Goal: Information Seeking & Learning: Learn about a topic

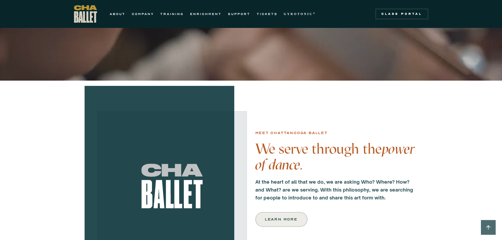
scroll to position [79, 0]
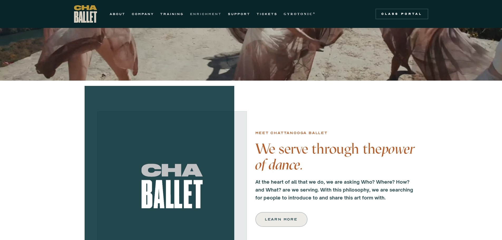
click at [207, 15] on link "ENRICHMENT" at bounding box center [206, 14] width 32 height 6
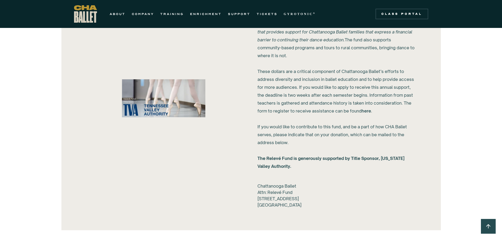
scroll to position [500, 0]
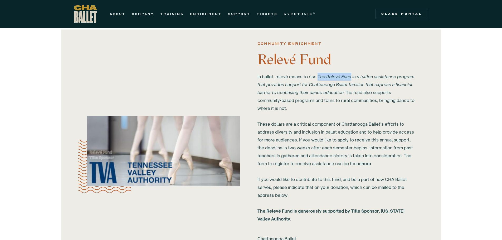
drag, startPoint x: 320, startPoint y: 75, endPoint x: 353, endPoint y: 75, distance: 32.9
click at [353, 75] on em "The Relevé Fund is a tuition assistance program that provides support for Chatt…" at bounding box center [335, 84] width 157 height 21
copy em "The Relevé Fund"
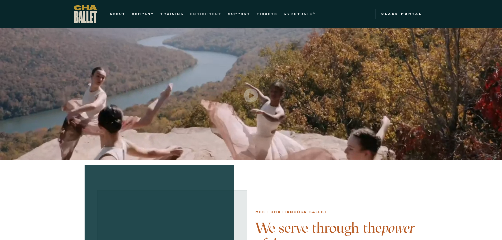
click at [208, 15] on link "ENRICHMENT" at bounding box center [206, 14] width 32 height 6
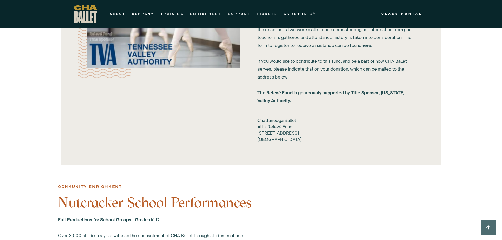
scroll to position [606, 0]
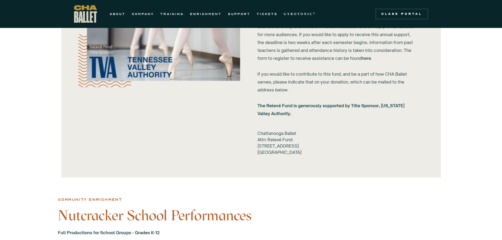
click at [368, 58] on link "here" at bounding box center [365, 58] width 9 height 5
